Goal: Task Accomplishment & Management: Manage account settings

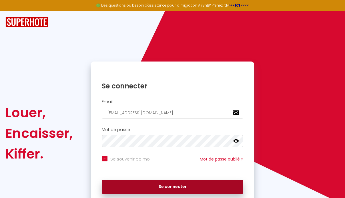
click at [180, 185] on button "Se connecter" at bounding box center [173, 187] width 142 height 14
checkbox input "true"
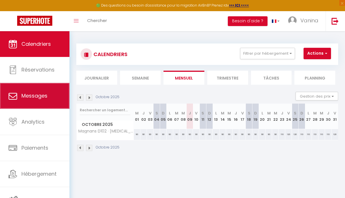
click at [42, 85] on link "Messages" at bounding box center [34, 96] width 69 height 26
select select "message"
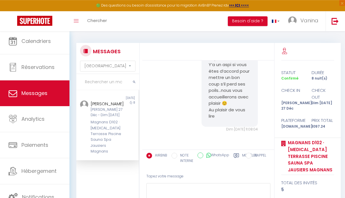
scroll to position [35, 0]
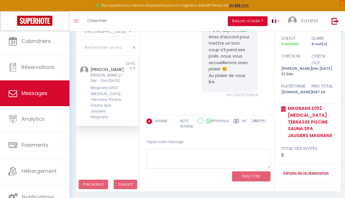
click at [39, 20] on img at bounding box center [34, 21] width 35 height 10
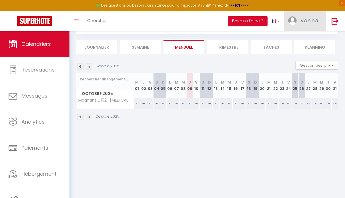
click at [302, 20] on span "Vanina" at bounding box center [309, 20] width 18 height 7
click at [302, 38] on link "Paramètres" at bounding box center [303, 40] width 42 height 10
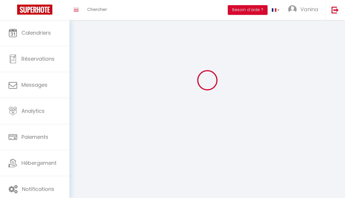
select select "fr"
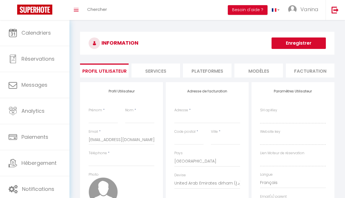
type input "Vanina"
type input "[PERSON_NAME]/EURL LANIWEN"
type input "[PHONE_NUMBER]"
type input "41 B LOT DU BACHELARD"
type input "04400"
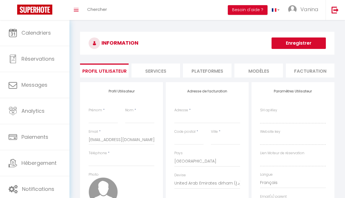
type input "UVERNET"
select select "1"
select select "28"
type input "Gr0UXlQV4tqTep9TJvxl3oHxy"
type input "OzYPoAy5zohycdQKK4SaUwLxX"
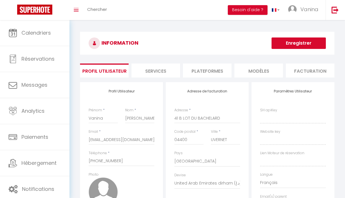
type input "[URL][DOMAIN_NAME]"
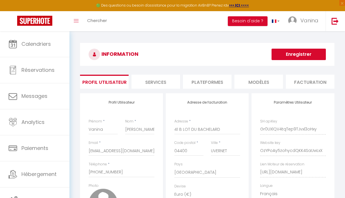
click at [212, 83] on li "Plateformes" at bounding box center [207, 82] width 49 height 14
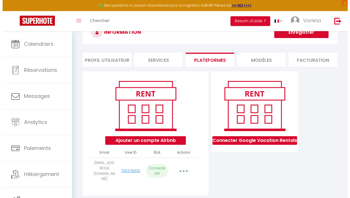
scroll to position [38, 0]
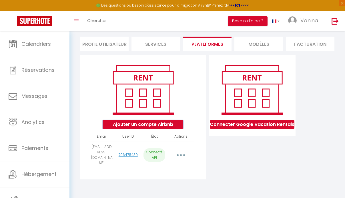
click at [149, 129] on button "Ajouter un compte Airbnb" at bounding box center [143, 124] width 80 height 9
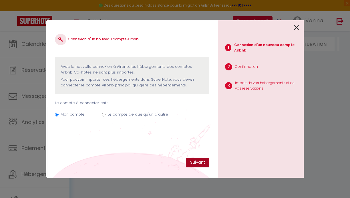
click at [192, 162] on button "Suivant" at bounding box center [197, 163] width 23 height 10
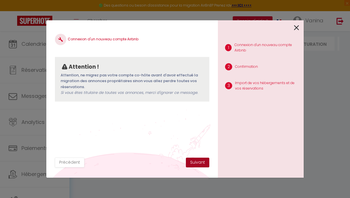
click at [200, 162] on button "Suivant" at bounding box center [197, 163] width 23 height 10
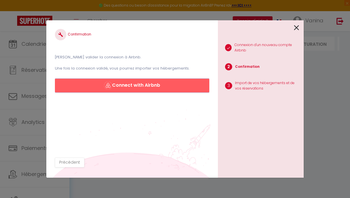
click at [149, 83] on button "Connect with Airbnb" at bounding box center [132, 86] width 154 height 14
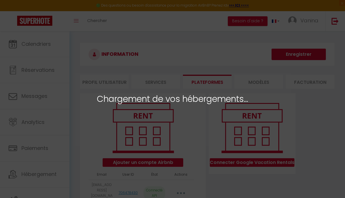
select select "77073"
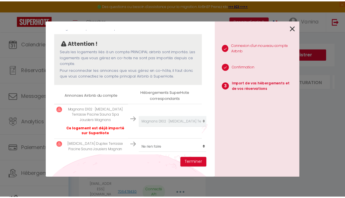
scroll to position [43, 0]
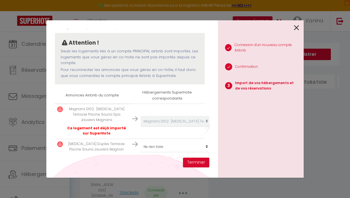
click at [88, 141] on p "T3 Duplex Terrasse Piscine Sauna Jausiers Magnan" at bounding box center [97, 146] width 62 height 11
click at [141, 141] on select "Créer un nouvel hébergement Ne rien faire Magnans D102 · T3 Terrasse Piscine Sa…" at bounding box center [176, 146] width 70 height 11
select select "create_new"
click option "Créer un nouvel hébergement" at bounding box center [0, 0] width 0 height 0
click at [141, 141] on select "Créer un nouvel hébergement Ne rien faire Magnans D102 · T3 Terrasse Piscine Sa…" at bounding box center [176, 146] width 70 height 11
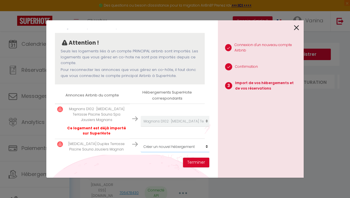
click option "Créer un nouvel hébergement" at bounding box center [0, 0] width 0 height 0
drag, startPoint x: 149, startPoint y: 140, endPoint x: 230, endPoint y: 133, distance: 82.0
click at [230, 133] on div "1 Connexion d'un nouveau compte Airbnb 2 Confirmation 3 Import de vos hébergeme…" at bounding box center [261, 98] width 86 height 157
click at [193, 160] on button "Terminer" at bounding box center [196, 163] width 26 height 10
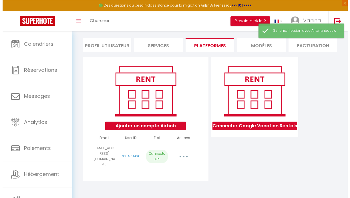
scroll to position [38, 0]
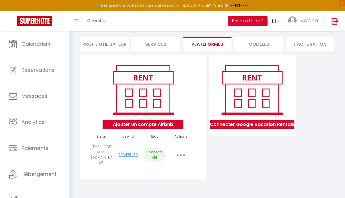
click at [153, 128] on button "Ajouter un compte Airbnb" at bounding box center [143, 124] width 80 height 9
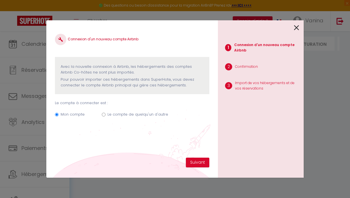
click at [298, 27] on icon at bounding box center [296, 27] width 5 height 9
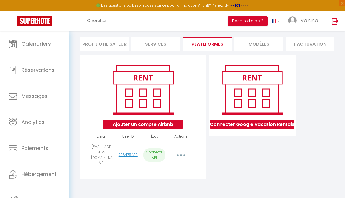
click at [183, 158] on button "button" at bounding box center [180, 155] width 15 height 11
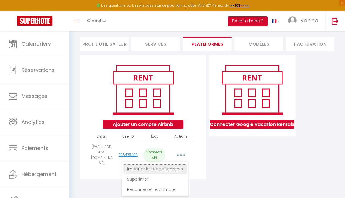
click at [175, 171] on link "Importer les appartements" at bounding box center [155, 169] width 63 height 10
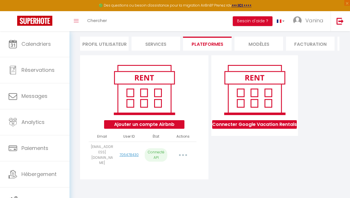
select select "77073"
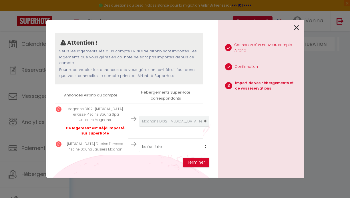
scroll to position [43, 2]
click at [139, 141] on select "Créer un nouvel hébergement Ne rien faire Magnans D102 · T3 Terrasse Piscine Sa…" at bounding box center [174, 146] width 70 height 11
click at [108, 171] on div "Importer de vos hébergements et de vos réservations Veuillez sélectionner pour …" at bounding box center [132, 98] width 172 height 157
click at [139, 141] on select "Créer un nouvel hébergement Ne rien faire Magnans D102 · T3 Terrasse Piscine Sa…" at bounding box center [174, 146] width 70 height 11
select select "create_new"
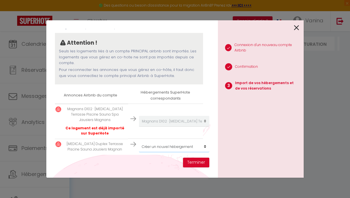
click option "Créer un nouvel hébergement" at bounding box center [0, 0] width 0 height 0
click at [206, 160] on button "Terminer" at bounding box center [196, 163] width 26 height 10
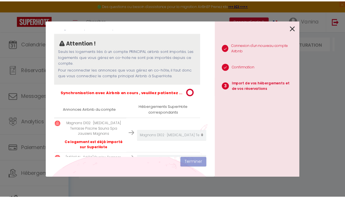
scroll to position [57, 2]
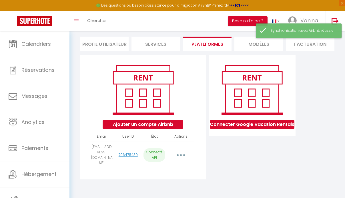
click at [287, 31] on div "Synchronisation avec Airbnb réussie" at bounding box center [302, 30] width 65 height 5
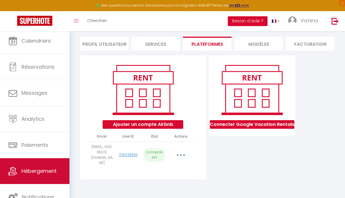
click at [28, 174] on span "Hébergement" at bounding box center [38, 170] width 35 height 7
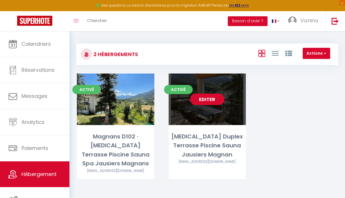
click at [200, 99] on link "Editer" at bounding box center [207, 98] width 34 height 11
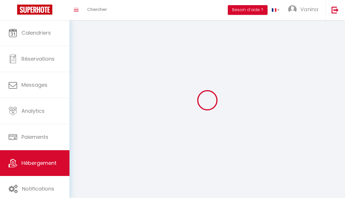
select select "1"
select select "28"
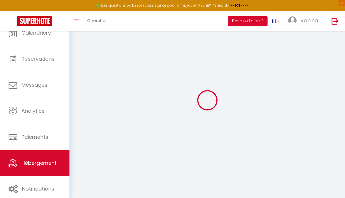
select select
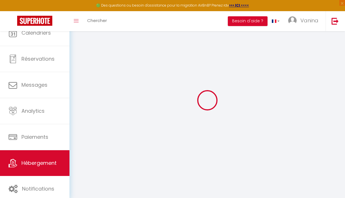
select select
checkbox input "false"
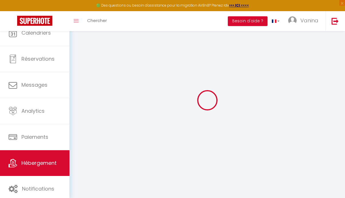
select select
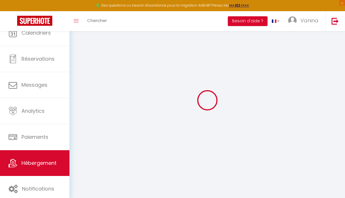
select select
checkbox input "false"
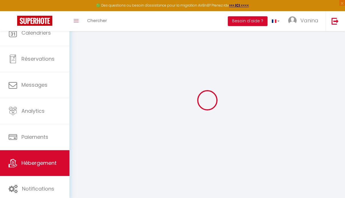
checkbox input "false"
select select
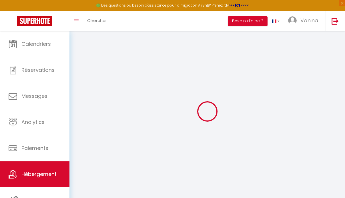
select select
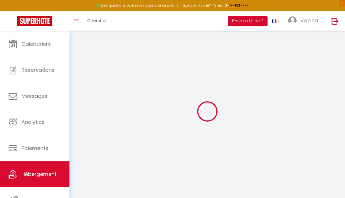
select select
checkbox input "false"
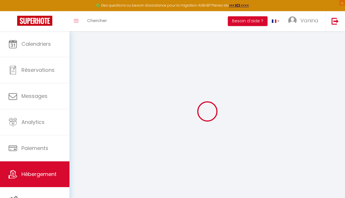
select select
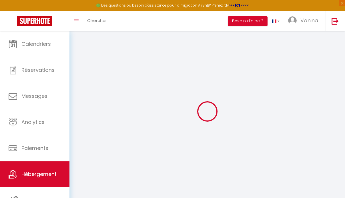
select select
checkbox input "false"
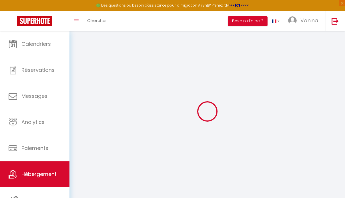
checkbox input "false"
select select
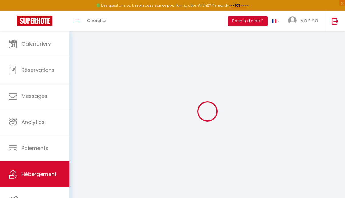
select select
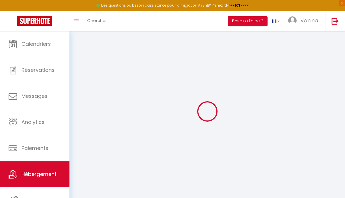
checkbox input "false"
select select
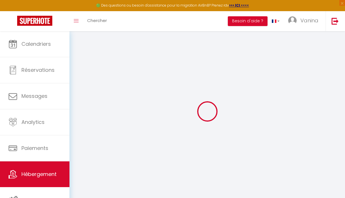
select select
type input "T3 Duplex Terrasse Piscine Sauna Jausiers Magnan"
select select "6"
select select "2"
type input "130"
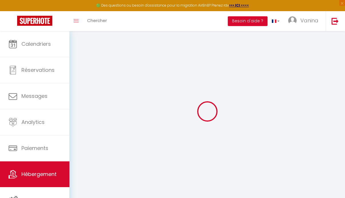
select select
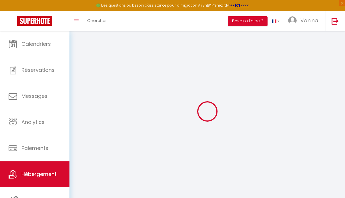
type input "Montée des Magnans"
type input "04850"
type input "Jausiers"
type input "[EMAIL_ADDRESS][DOMAIN_NAME]"
select select
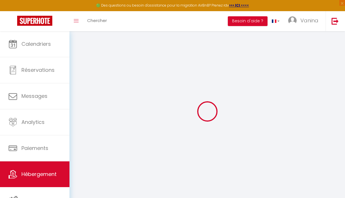
checkbox input "false"
select select
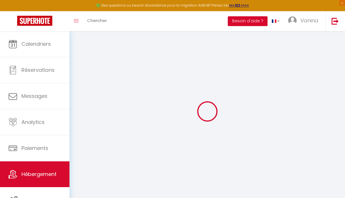
select select
type input "0"
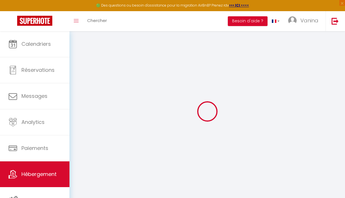
select select
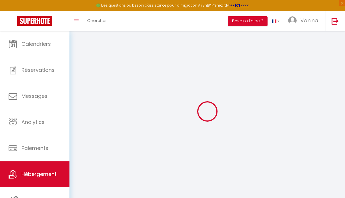
select select
checkbox input "false"
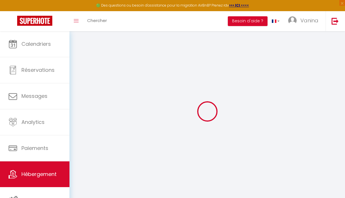
select select
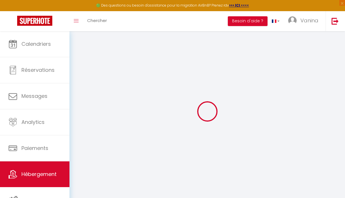
select select
checkbox input "false"
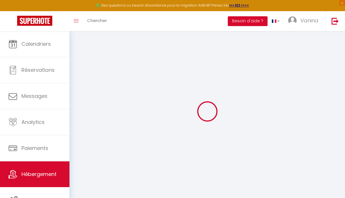
select select
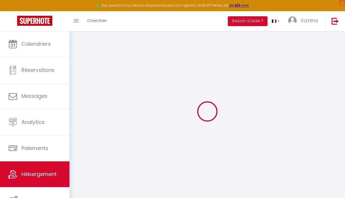
select select
checkbox input "false"
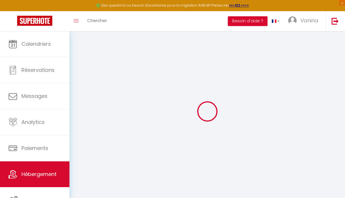
select select
checkbox input "false"
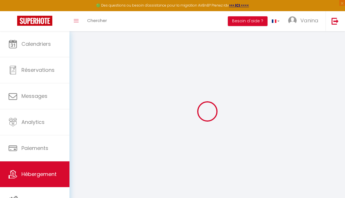
select select "15:00"
select select "23:45"
select select "12:00"
select select "30"
select select "120"
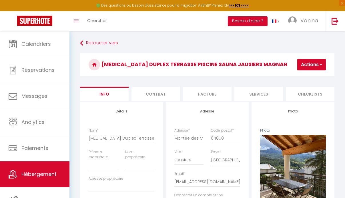
select select
checkbox input "false"
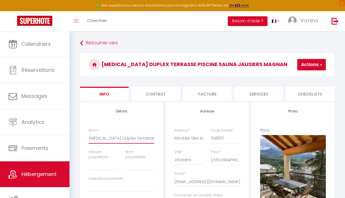
click at [89, 143] on input "T3 Duplex Terrasse Piscine Sauna Jausiers Magnan" at bounding box center [122, 138] width 66 height 10
type input "MT3 Duplex Terrasse Piscine Sauna Jausiers Magnan"
select select
checkbox input "false"
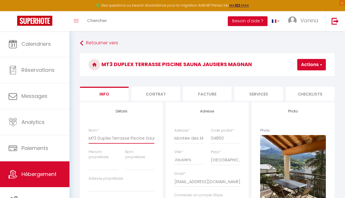
checkbox input "false"
type input "MaT3 Duplex Terrasse Piscine Sauna Jausiers Magnan"
select select
checkbox input "false"
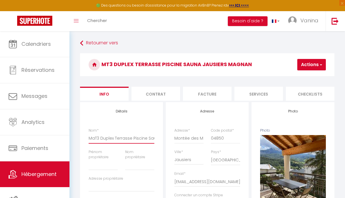
checkbox input "false"
type input "MagT3 Duplex Terrasse Piscine Sauna Jausiers Magnan"
select select
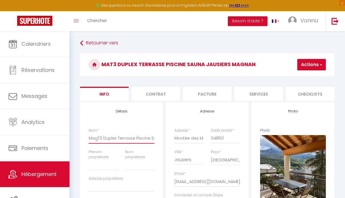
checkbox input "false"
type input "MagnT3 Duplex Terrasse Piscine Sauna Jausiers Magnan"
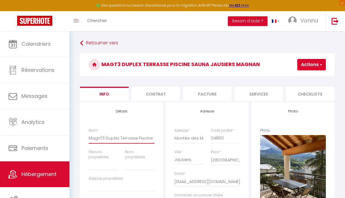
select select
checkbox input "false"
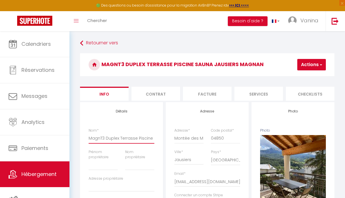
type input "MagnaT3 Duplex Terrasse Piscine Sauna Jausiers Magnan"
select select
checkbox input "false"
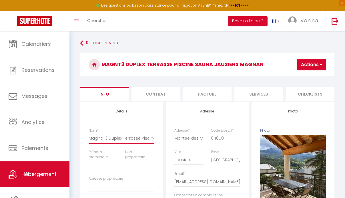
checkbox input "false"
type input "MagnanT3 Duplex Terrasse Piscine Sauna Jausiers Magnan"
select select
checkbox input "false"
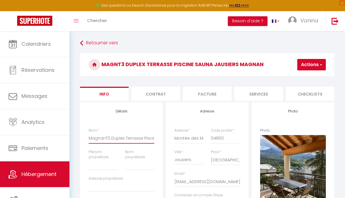
checkbox input "false"
type input "MagnansT3 Duplex Terrasse Piscine Sauna Jausiers Magnan"
select select
checkbox input "false"
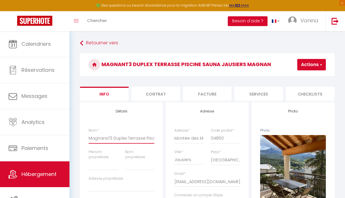
checkbox input "false"
type input "Magnans T3 Duplex Terrasse Piscine Sauna Jausiers Magnan"
select select
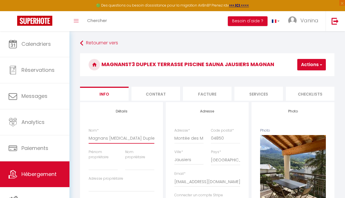
checkbox input "false"
type input "Magnans DT3 Duplex Terrasse Piscine Sauna Jausiers Magnan"
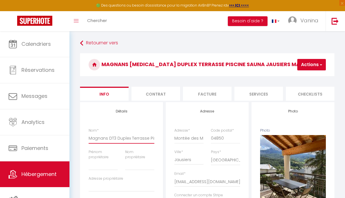
select select
checkbox input "false"
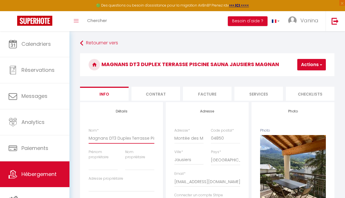
type input "Magnans D2T3 Duplex Terrasse Piscine Sauna Jausiers Magnan"
select select
checkbox input "false"
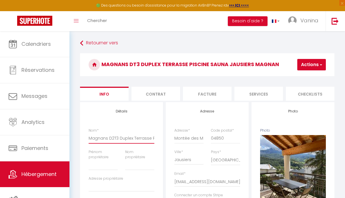
checkbox input "false"
type input "Magnans D20T3 Duplex Terrasse Piscine Sauna Jausiers Magnan"
select select
checkbox input "false"
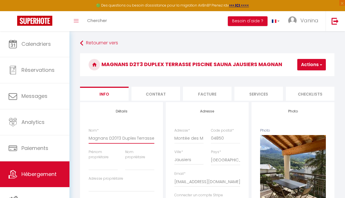
checkbox input "false"
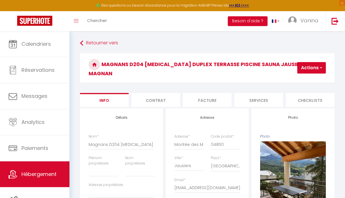
click at [319, 64] on button "Actions" at bounding box center [311, 67] width 29 height 11
click at [281, 77] on input "Enregistrer" at bounding box center [280, 80] width 21 height 6
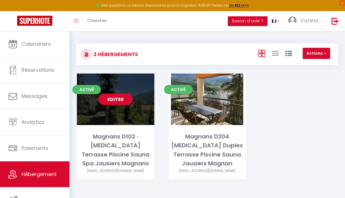
click at [114, 116] on div "Editer" at bounding box center [115, 98] width 77 height 51
click at [117, 142] on div "Magnans D102 · [MEDICAL_DATA] Terrasse Piscine Sauna Spa Jausiers Magnans" at bounding box center [115, 150] width 77 height 36
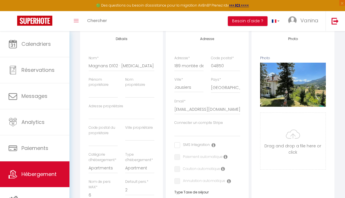
scroll to position [71, 0]
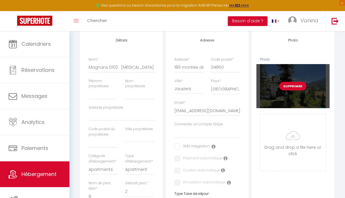
click at [293, 96] on div "Supprimer" at bounding box center [292, 86] width 73 height 44
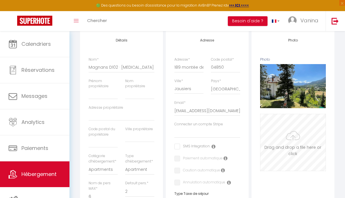
click at [272, 127] on input "Photo" at bounding box center [292, 142] width 65 height 57
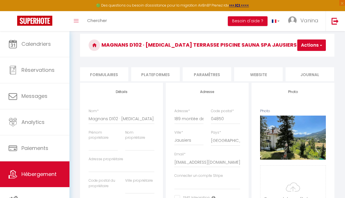
scroll to position [0, 260]
click at [146, 72] on li "Plateformes" at bounding box center [153, 74] width 49 height 14
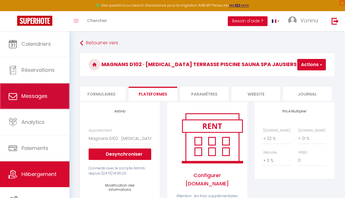
click at [33, 94] on span "Messages" at bounding box center [34, 95] width 26 height 7
